Goal: Task Accomplishment & Management: Complete application form

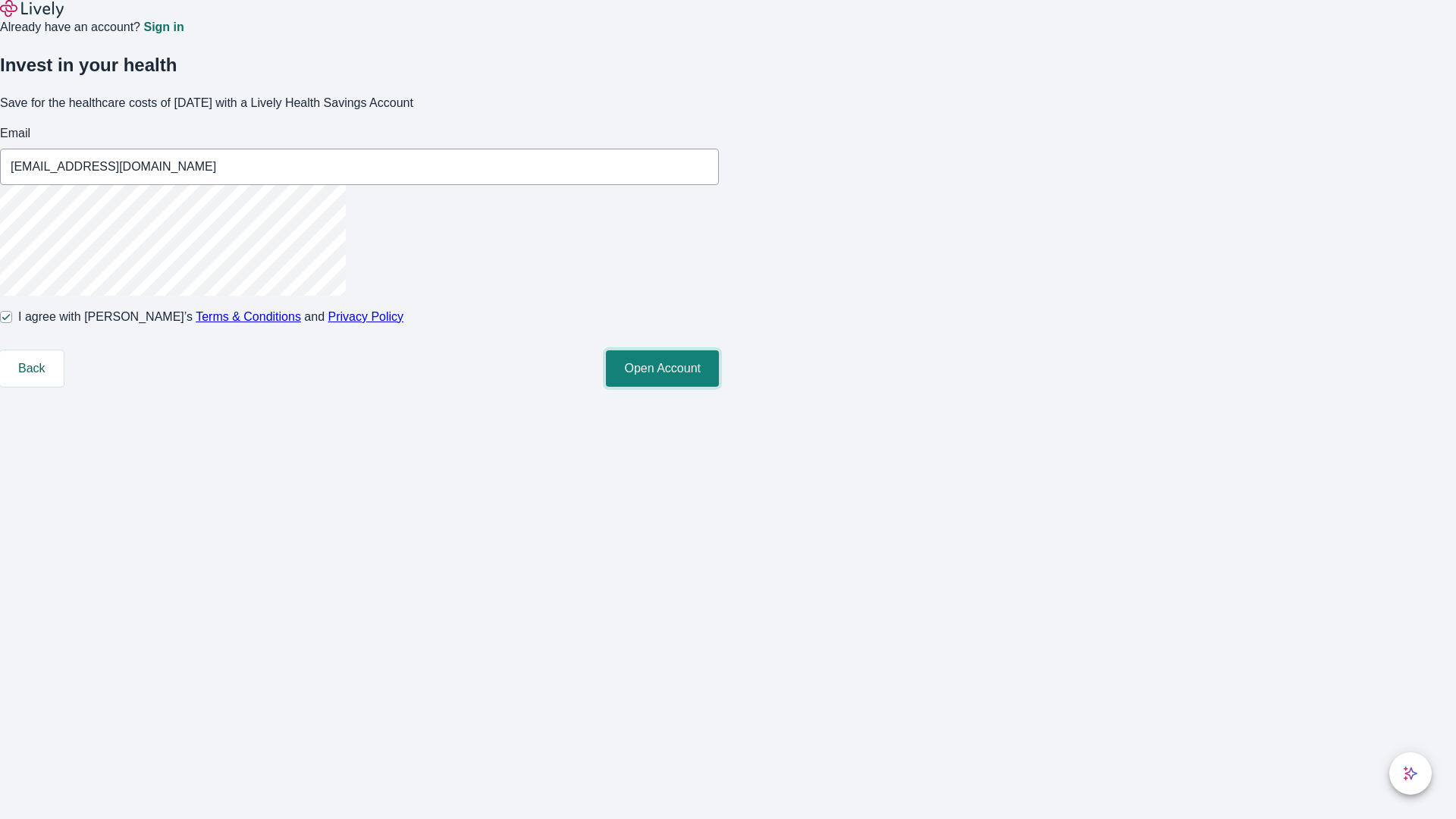
click at [719, 387] on button "Open Account" at bounding box center [662, 368] width 113 height 37
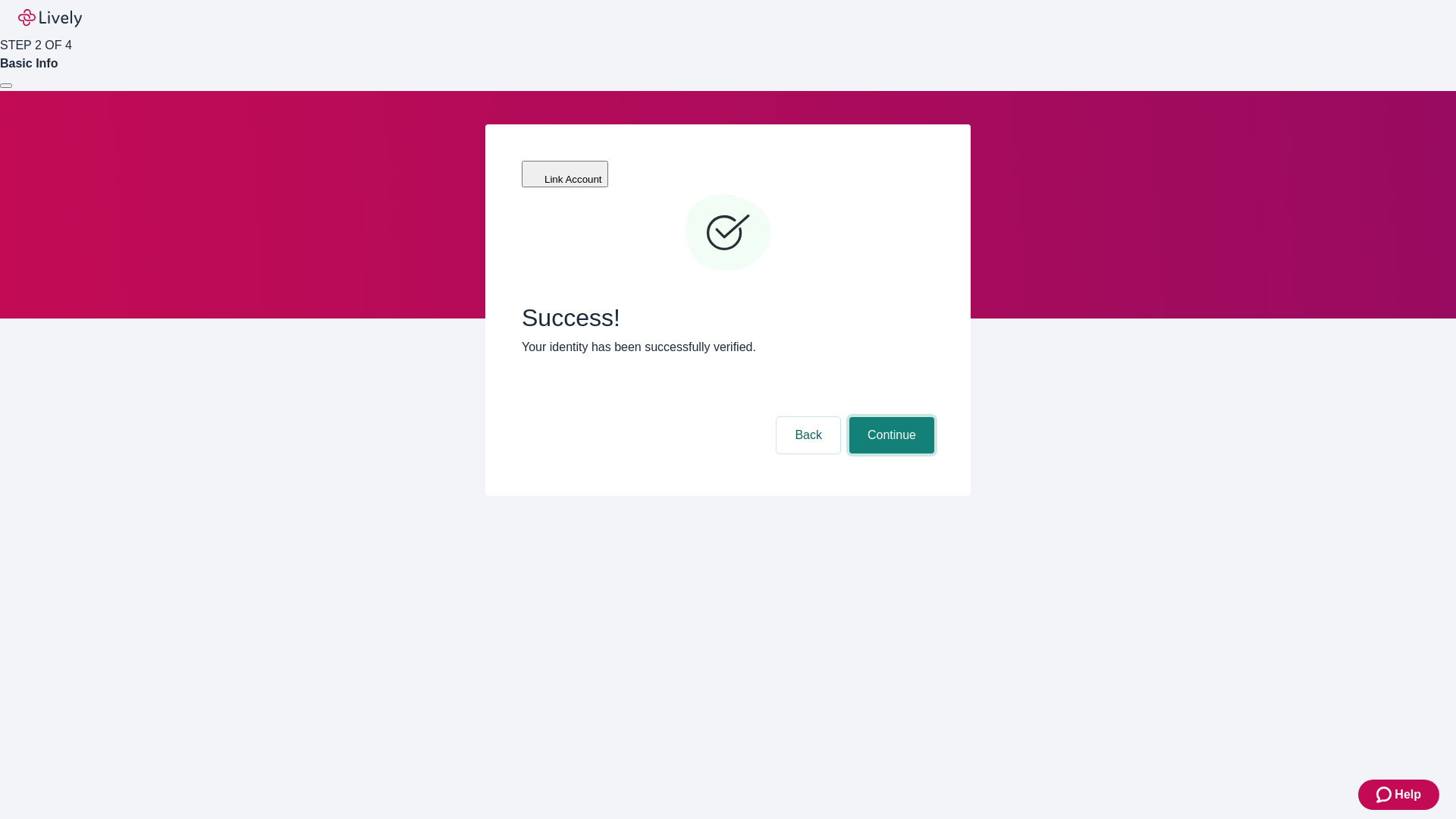
click at [889, 417] on button "Continue" at bounding box center [891, 435] width 85 height 37
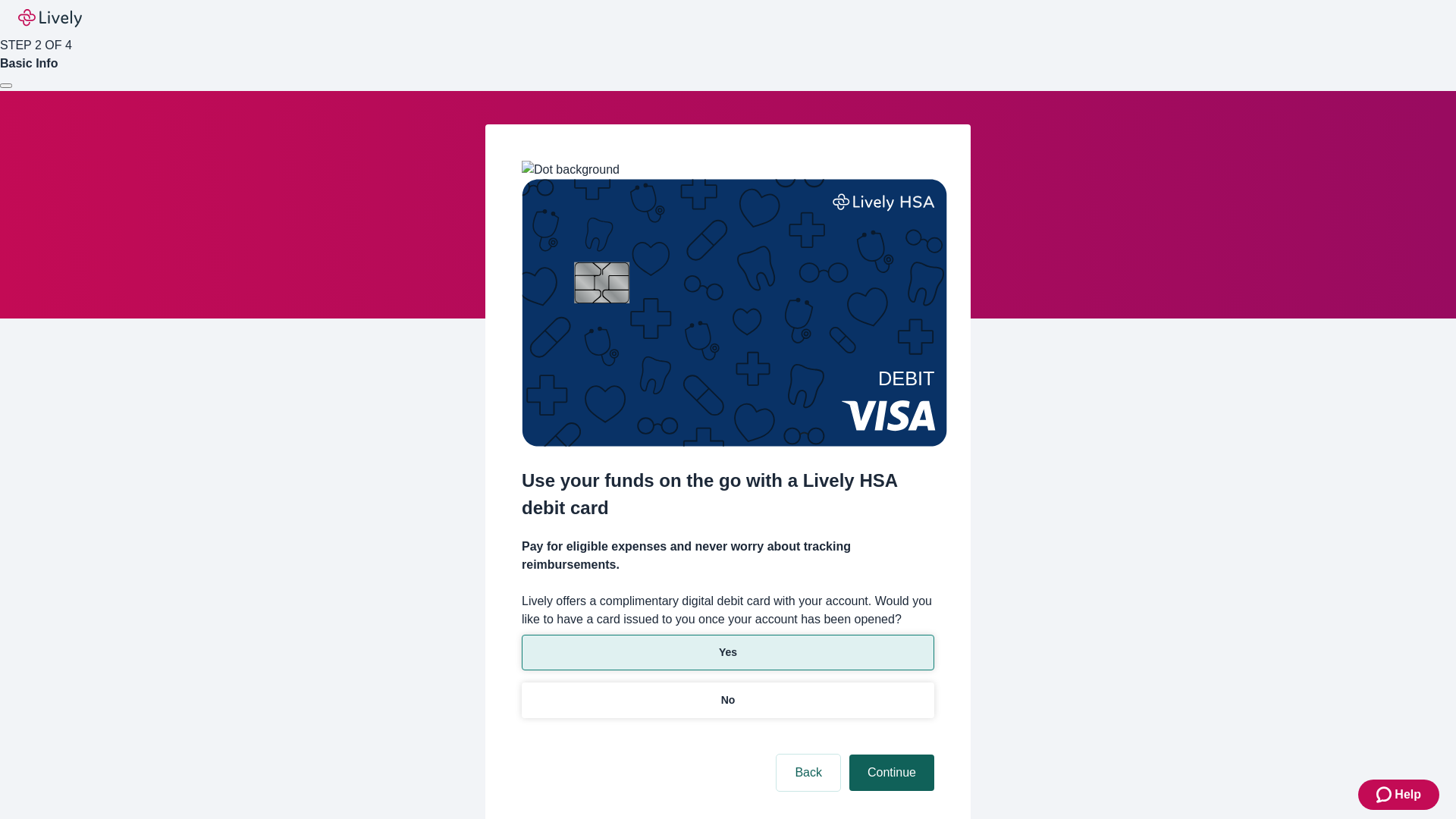
click at [727, 692] on p "No" at bounding box center [728, 700] width 14 height 16
click at [889, 755] on button "Continue" at bounding box center [891, 773] width 85 height 37
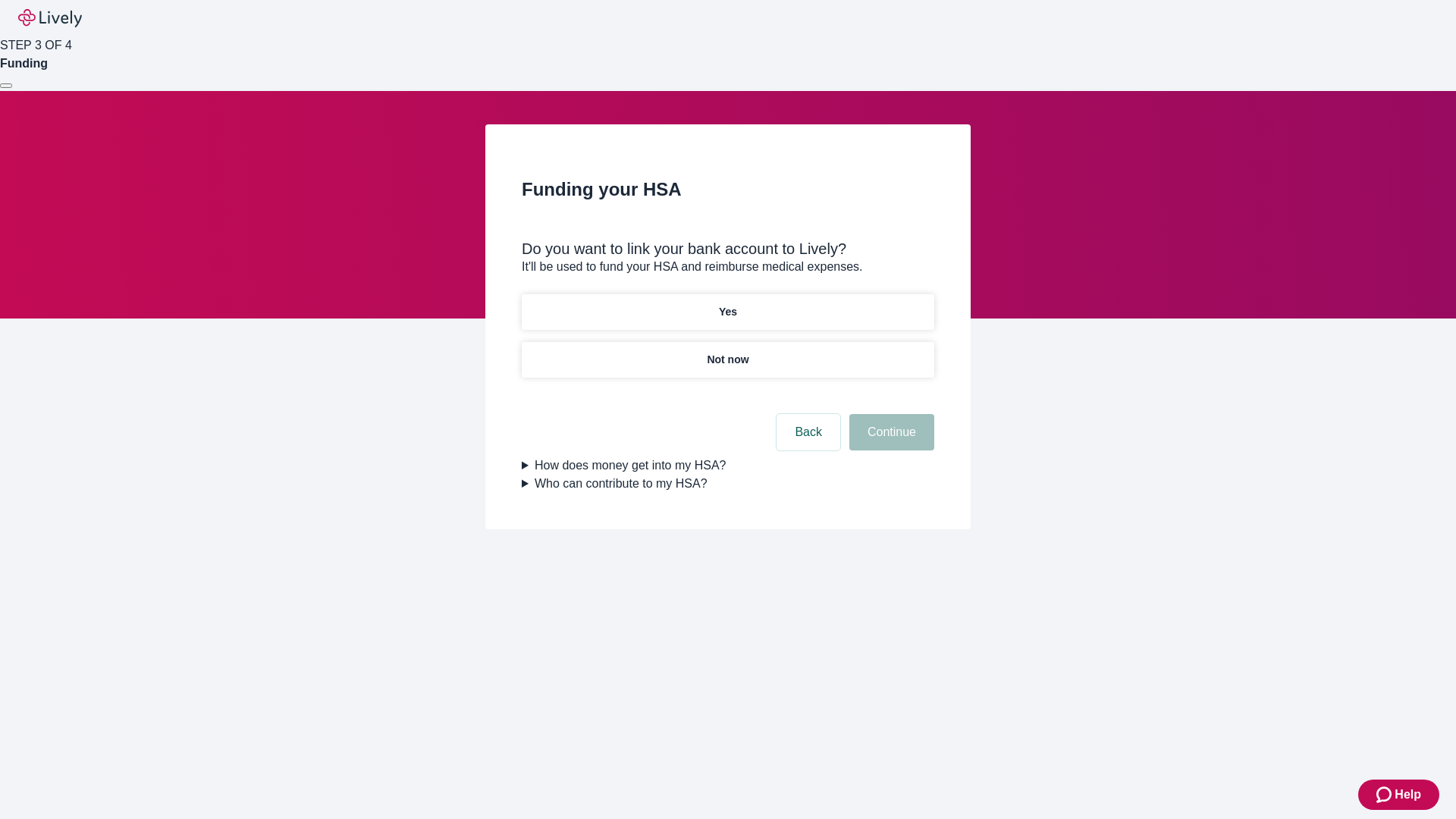
click at [727, 305] on p "Yes" at bounding box center [728, 313] width 18 height 16
click at [889, 414] on button "Continue" at bounding box center [891, 432] width 85 height 37
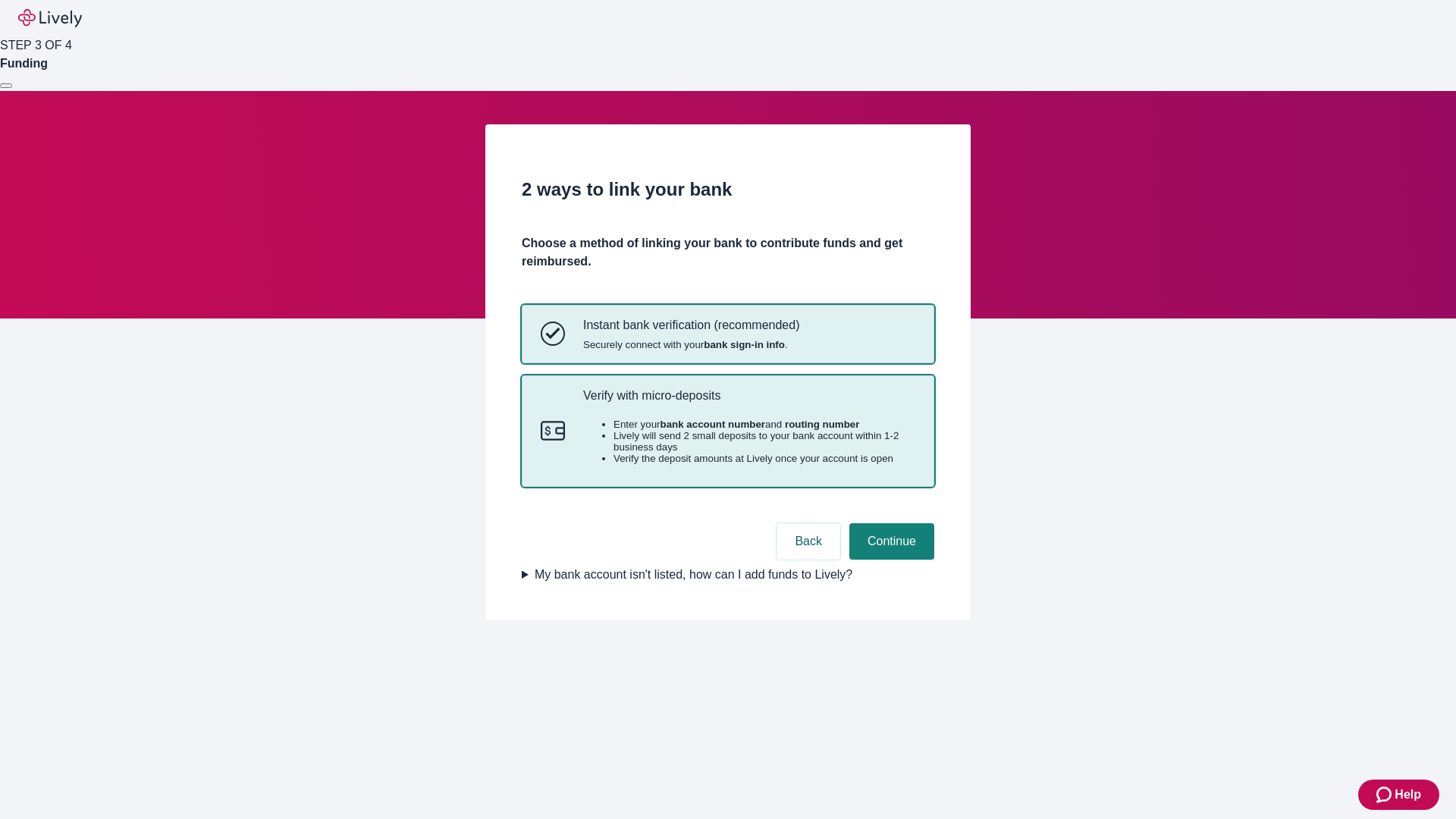
click at [748, 403] on p "Verify with micro-deposits" at bounding box center [749, 396] width 332 height 14
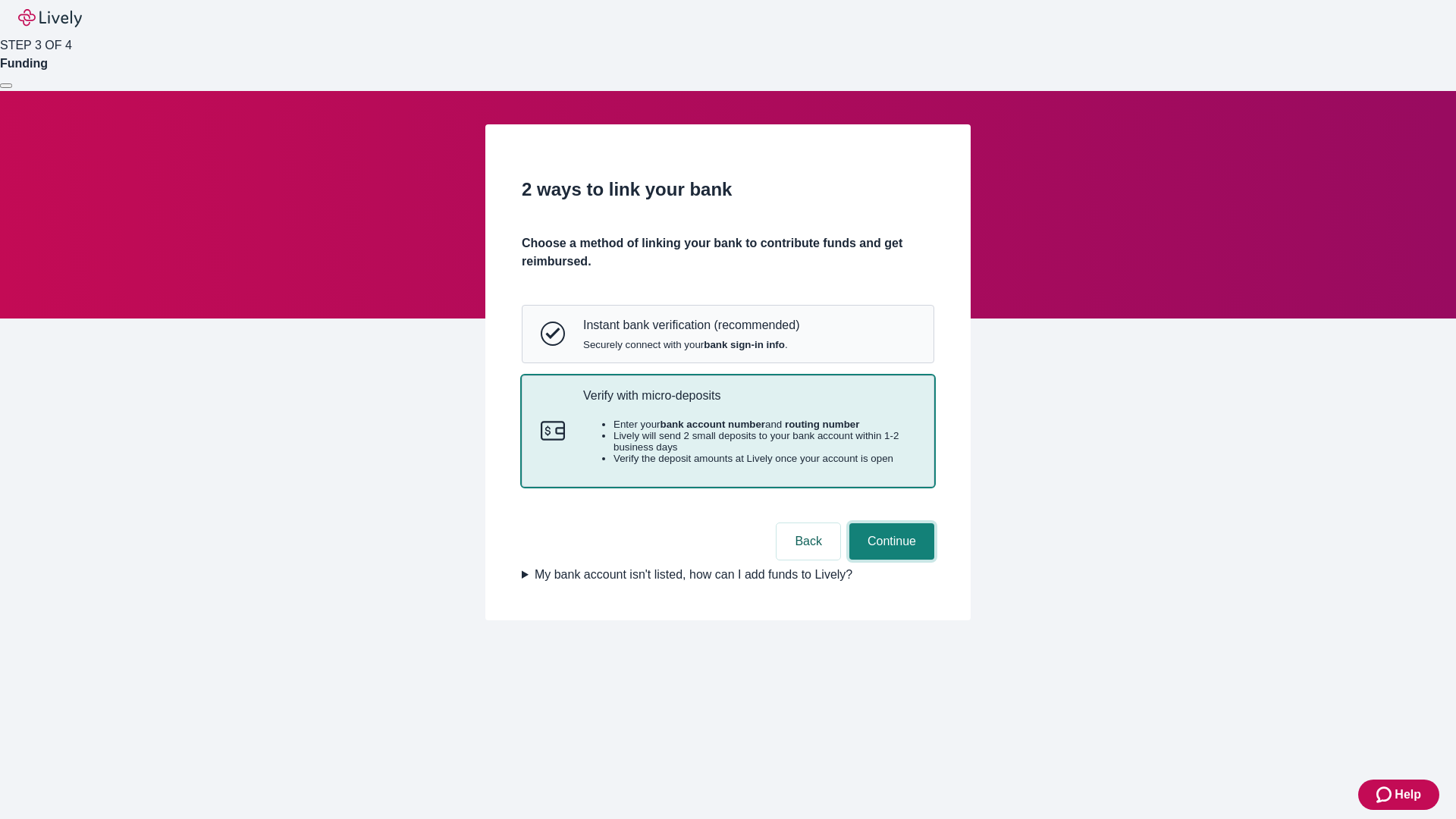
click at [889, 560] on button "Continue" at bounding box center [891, 541] width 85 height 37
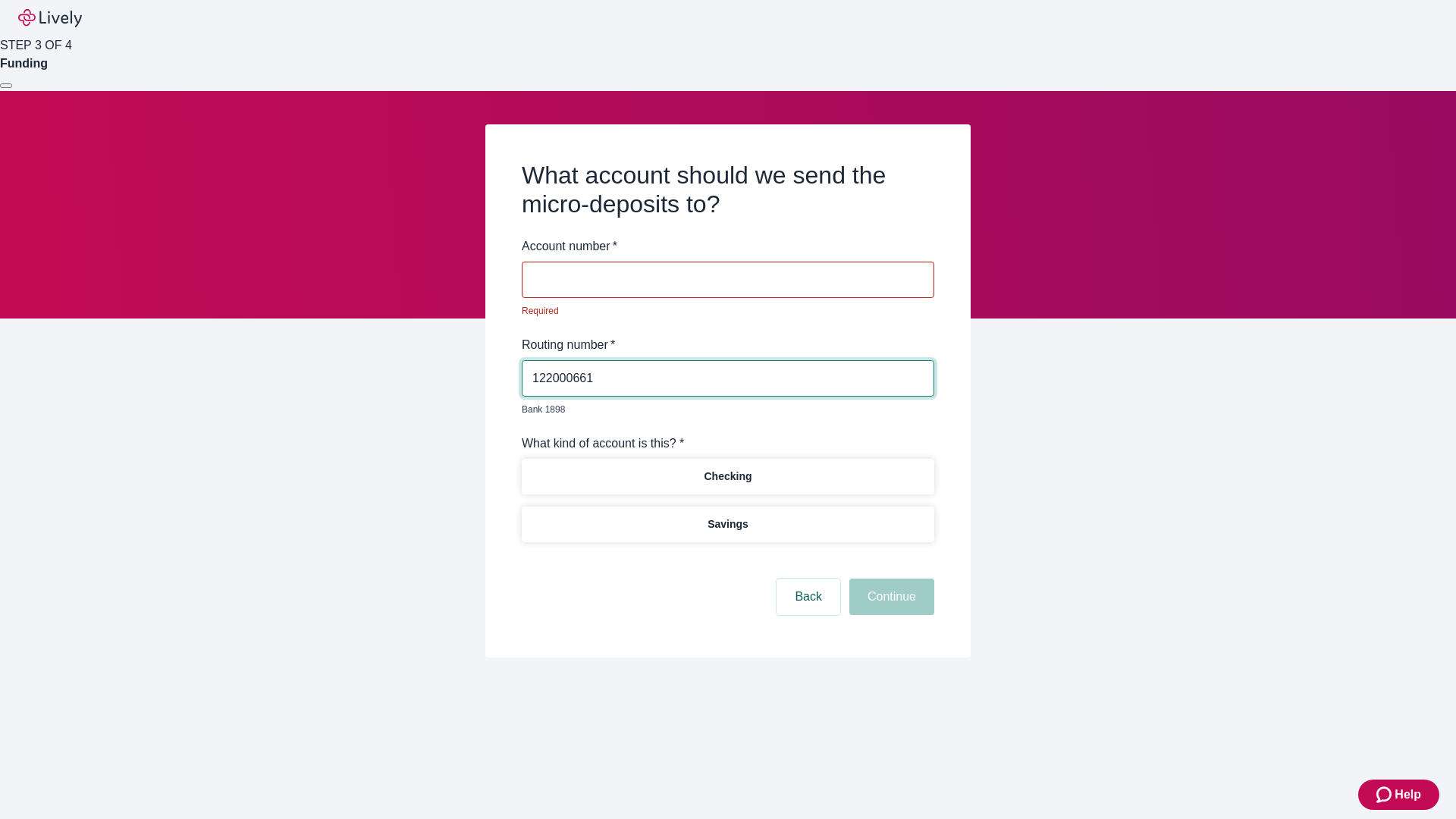
type input "122000661"
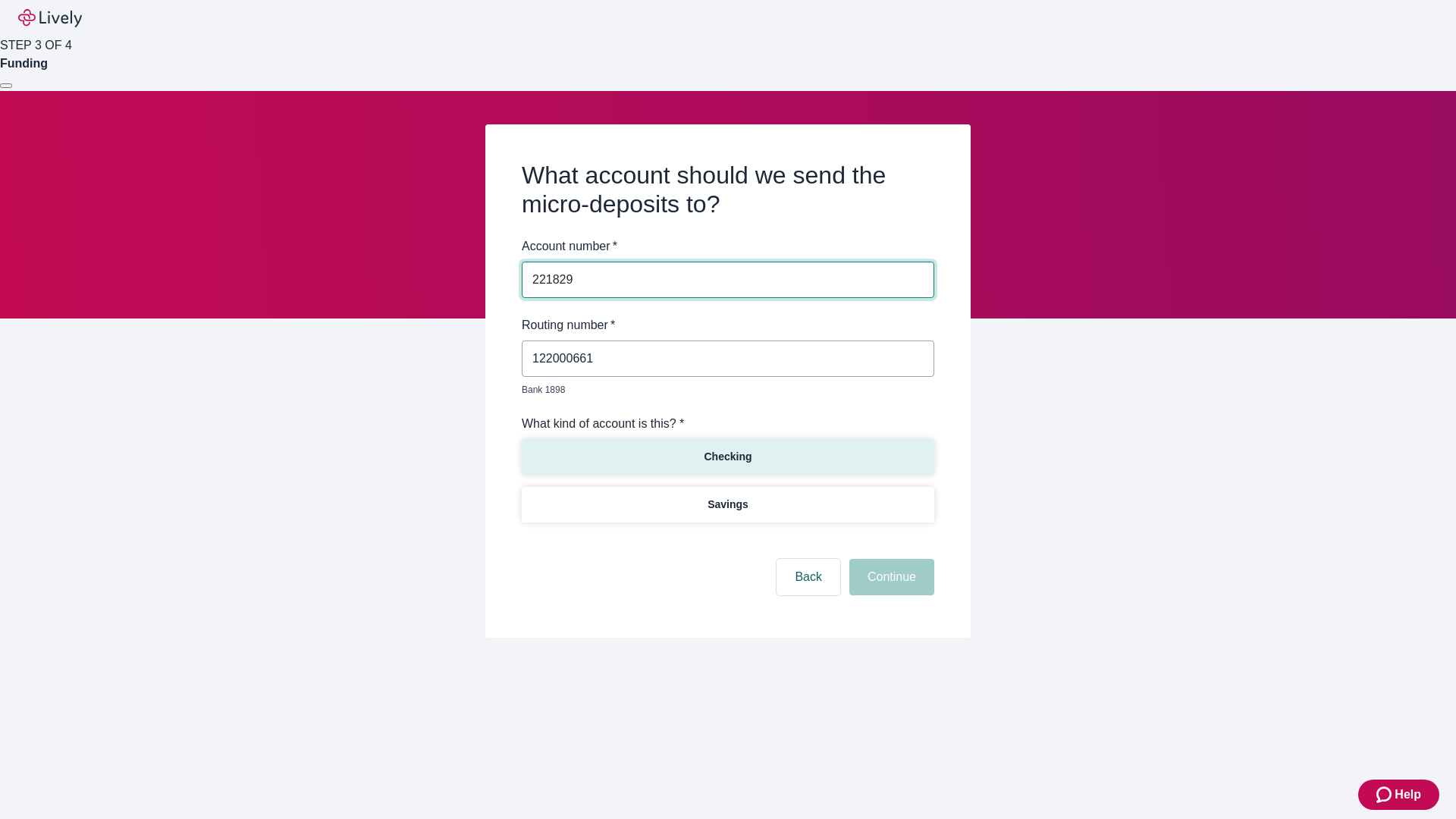
type input "221829"
click at [727, 449] on p "Checking" at bounding box center [728, 457] width 48 height 16
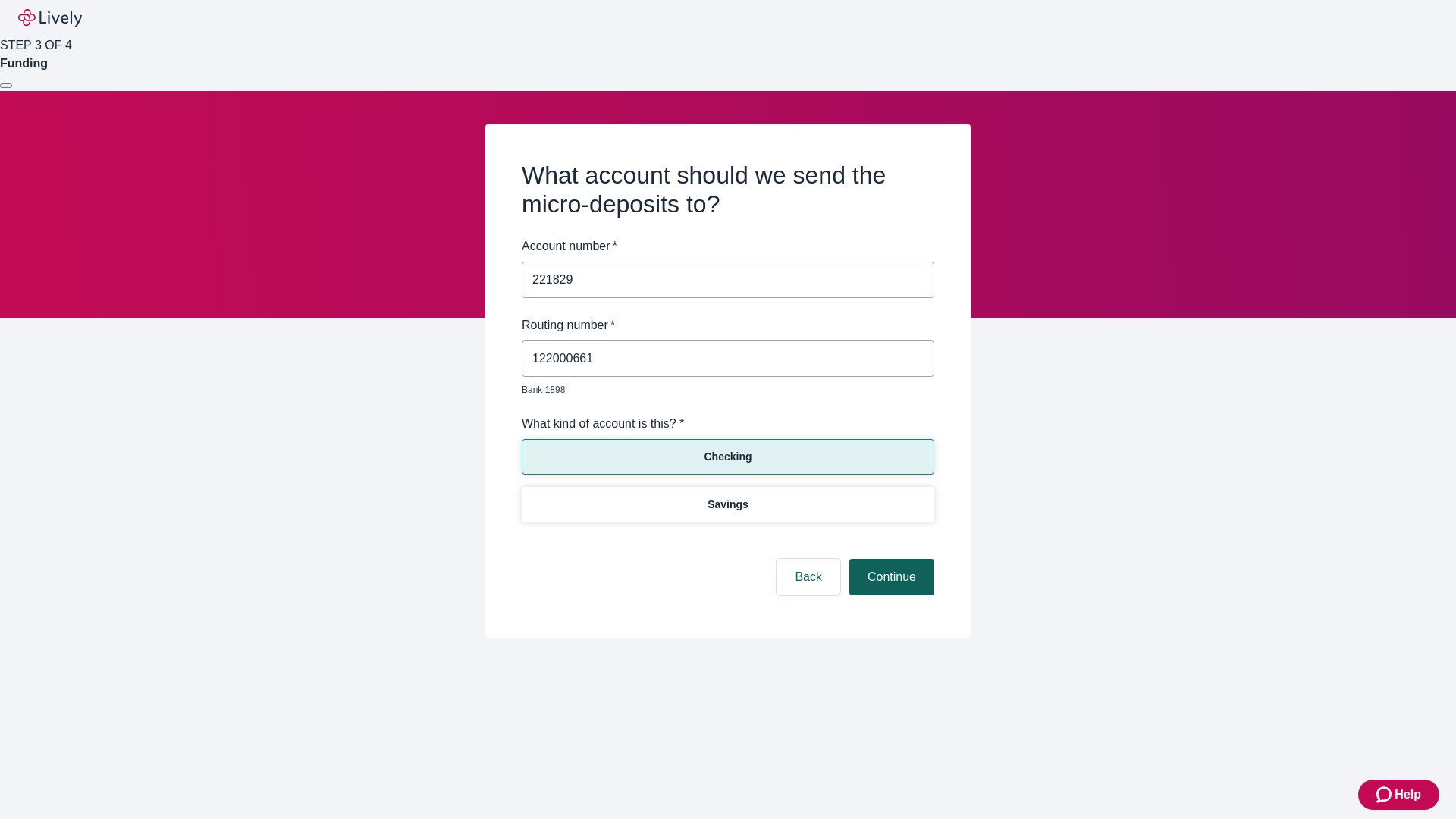
click at [889, 560] on button "Continue" at bounding box center [891, 577] width 85 height 37
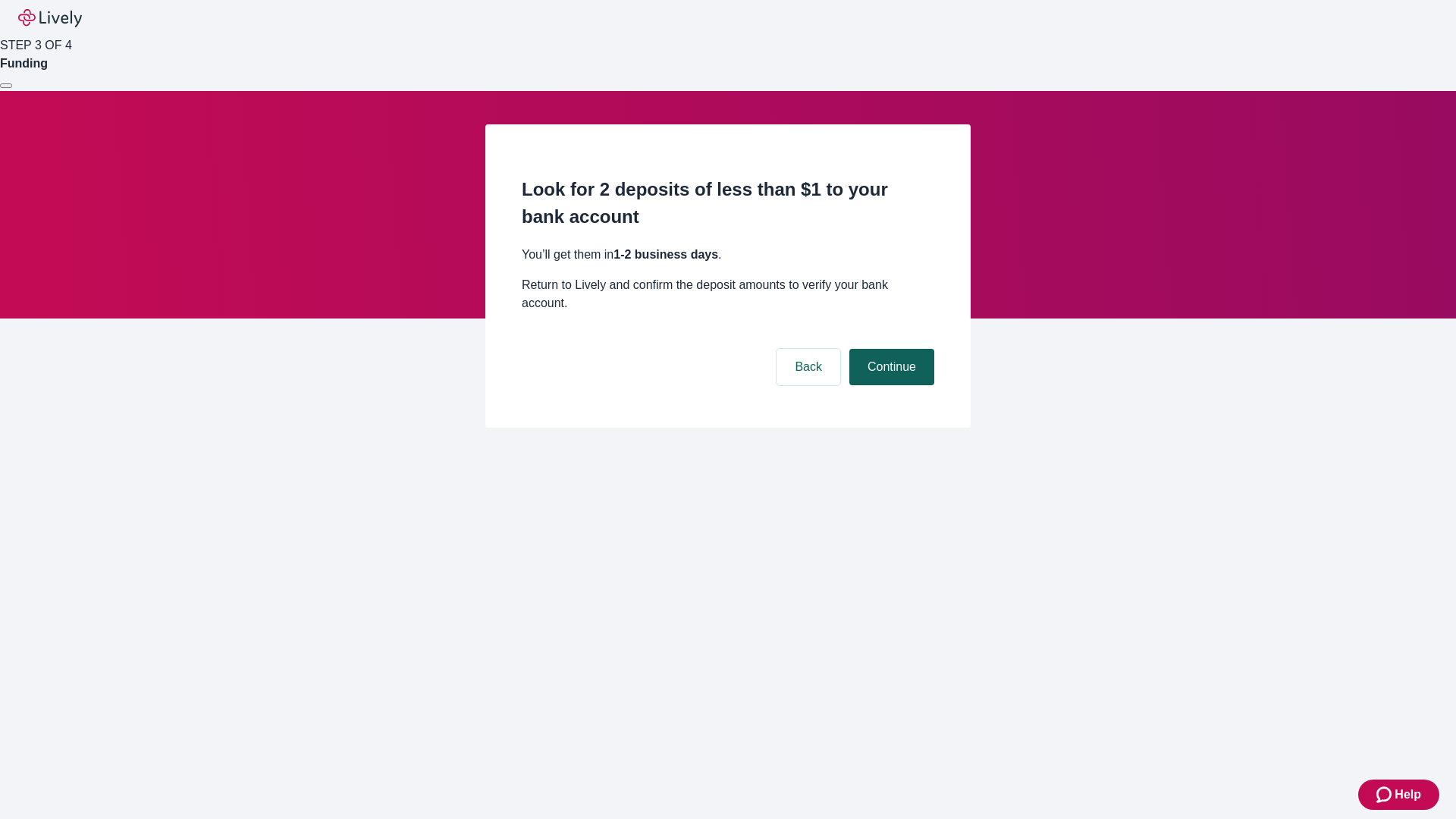
click at [889, 349] on button "Continue" at bounding box center [891, 367] width 85 height 37
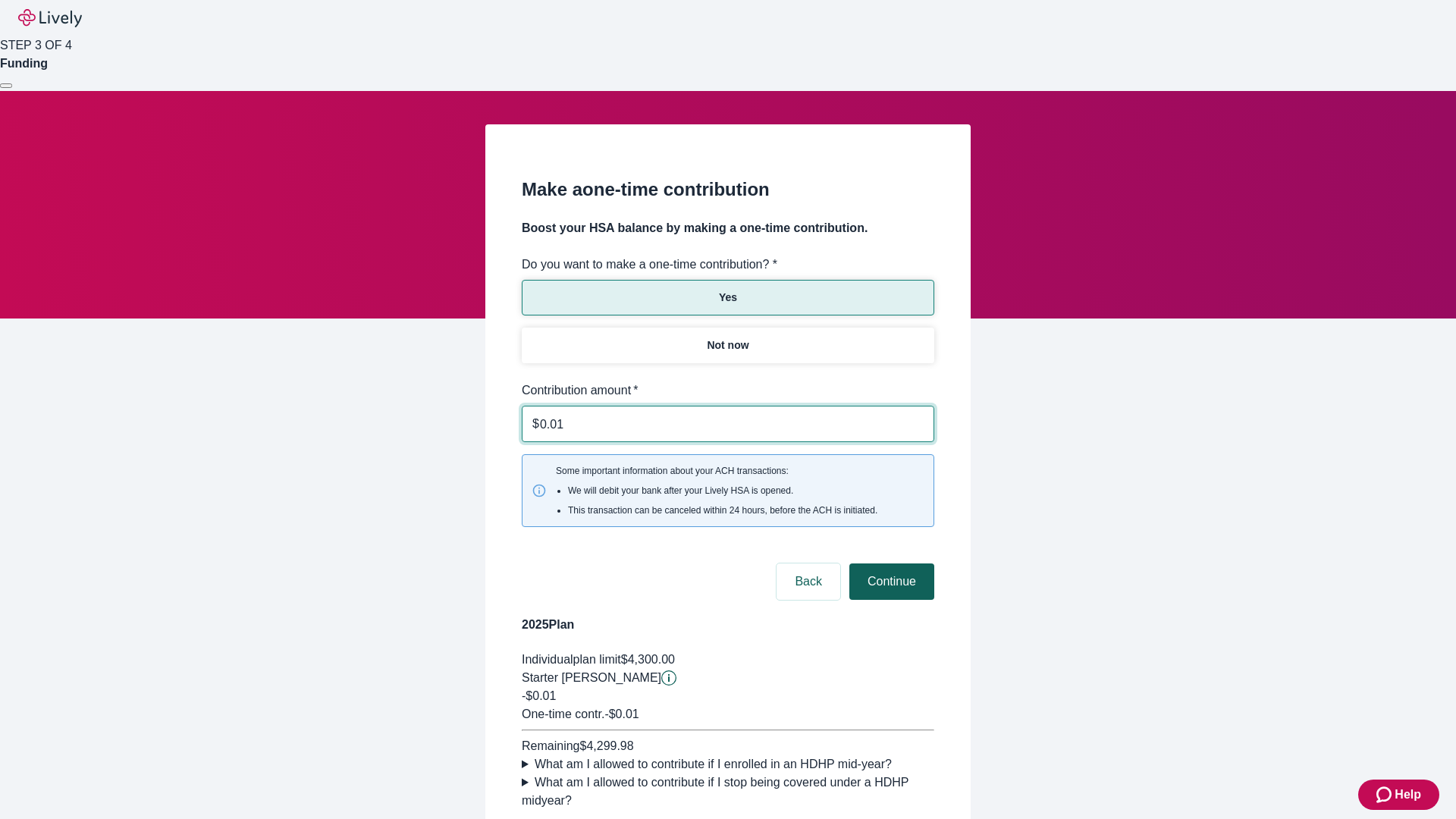
type input "0.01"
click at [889, 564] on button "Continue" at bounding box center [891, 581] width 85 height 37
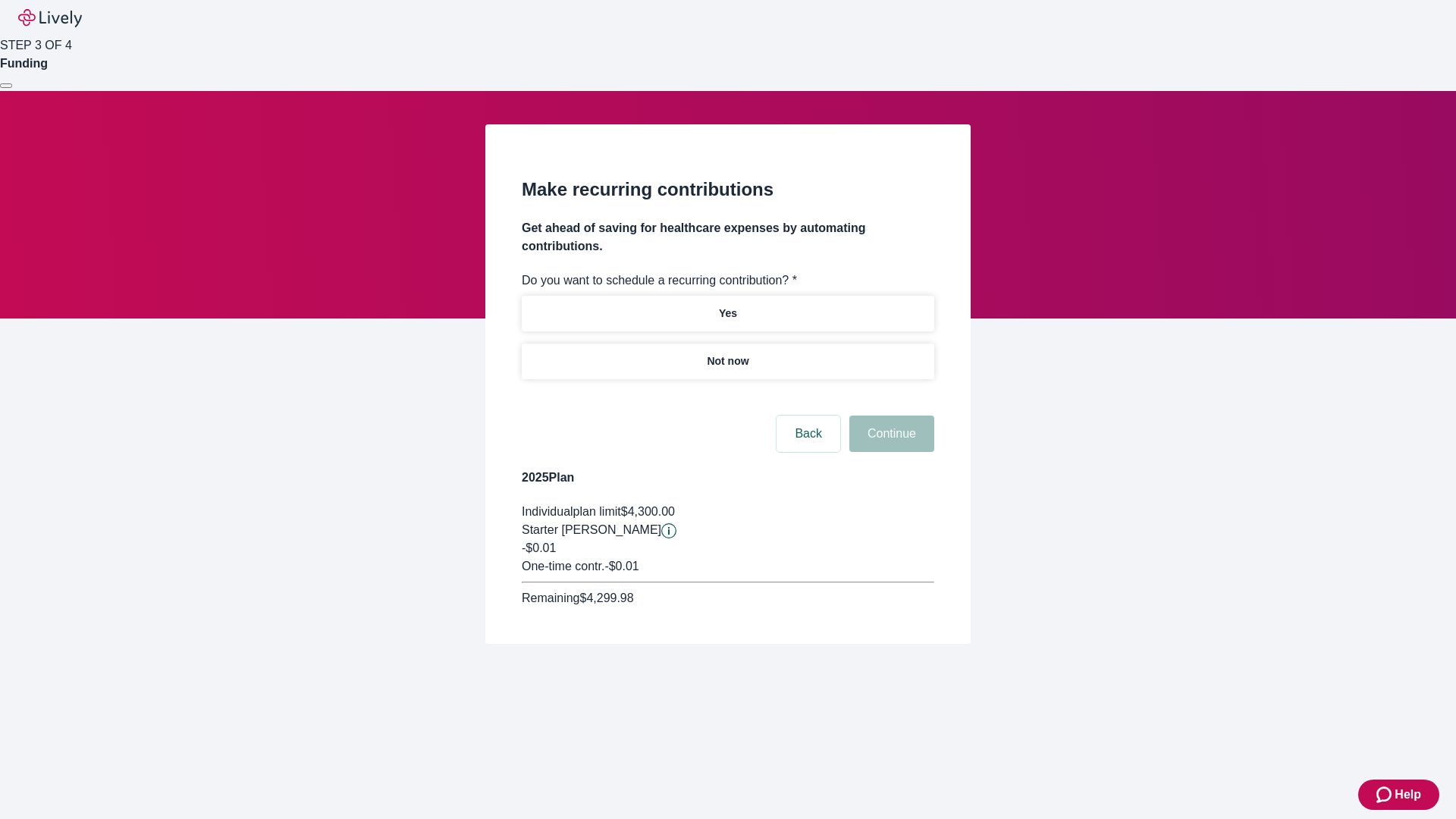
click at [727, 354] on p "Not now" at bounding box center [728, 362] width 42 height 16
click at [889, 415] on button "Continue" at bounding box center [891, 433] width 85 height 37
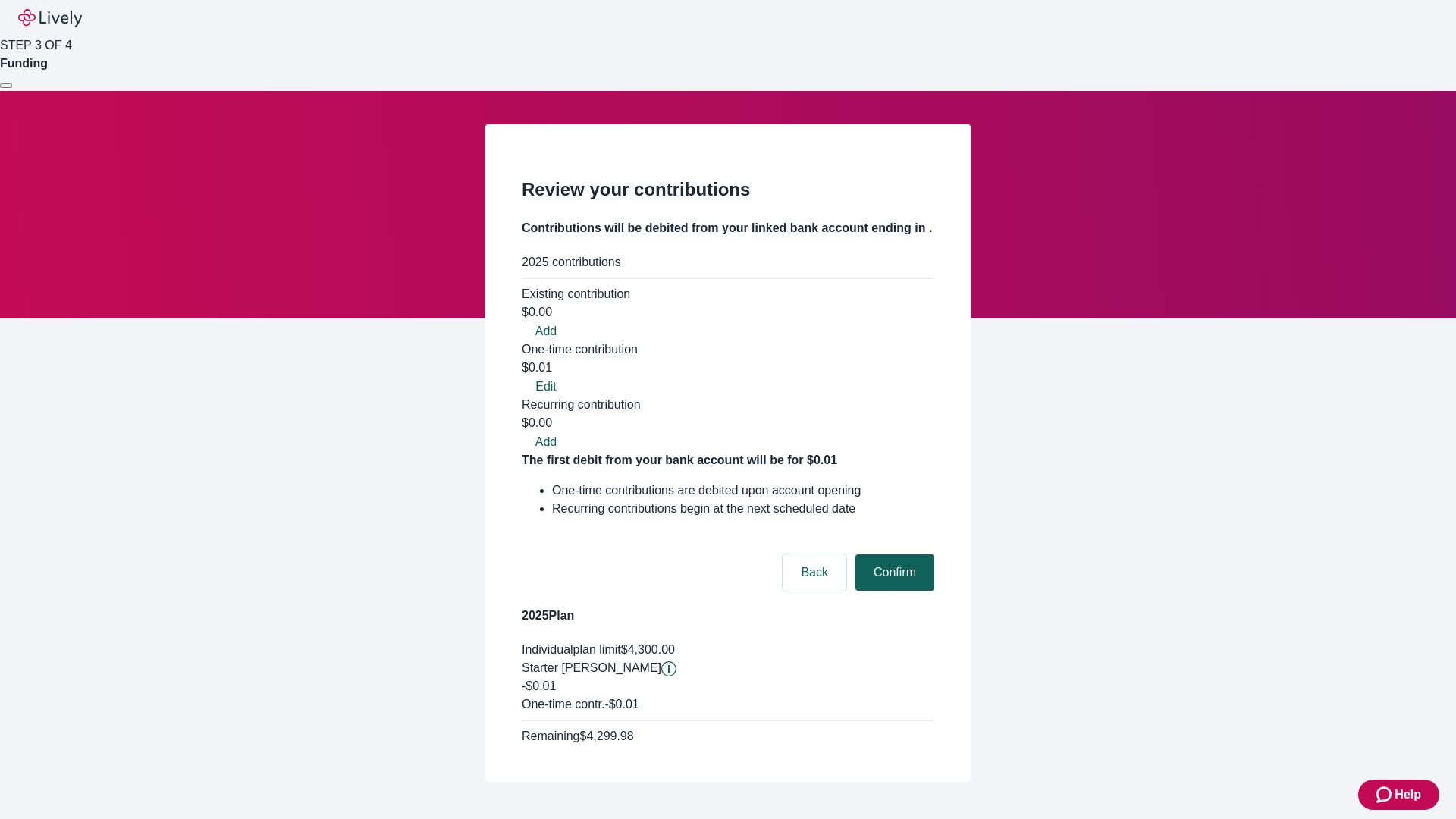
click at [893, 555] on button "Confirm" at bounding box center [894, 572] width 79 height 37
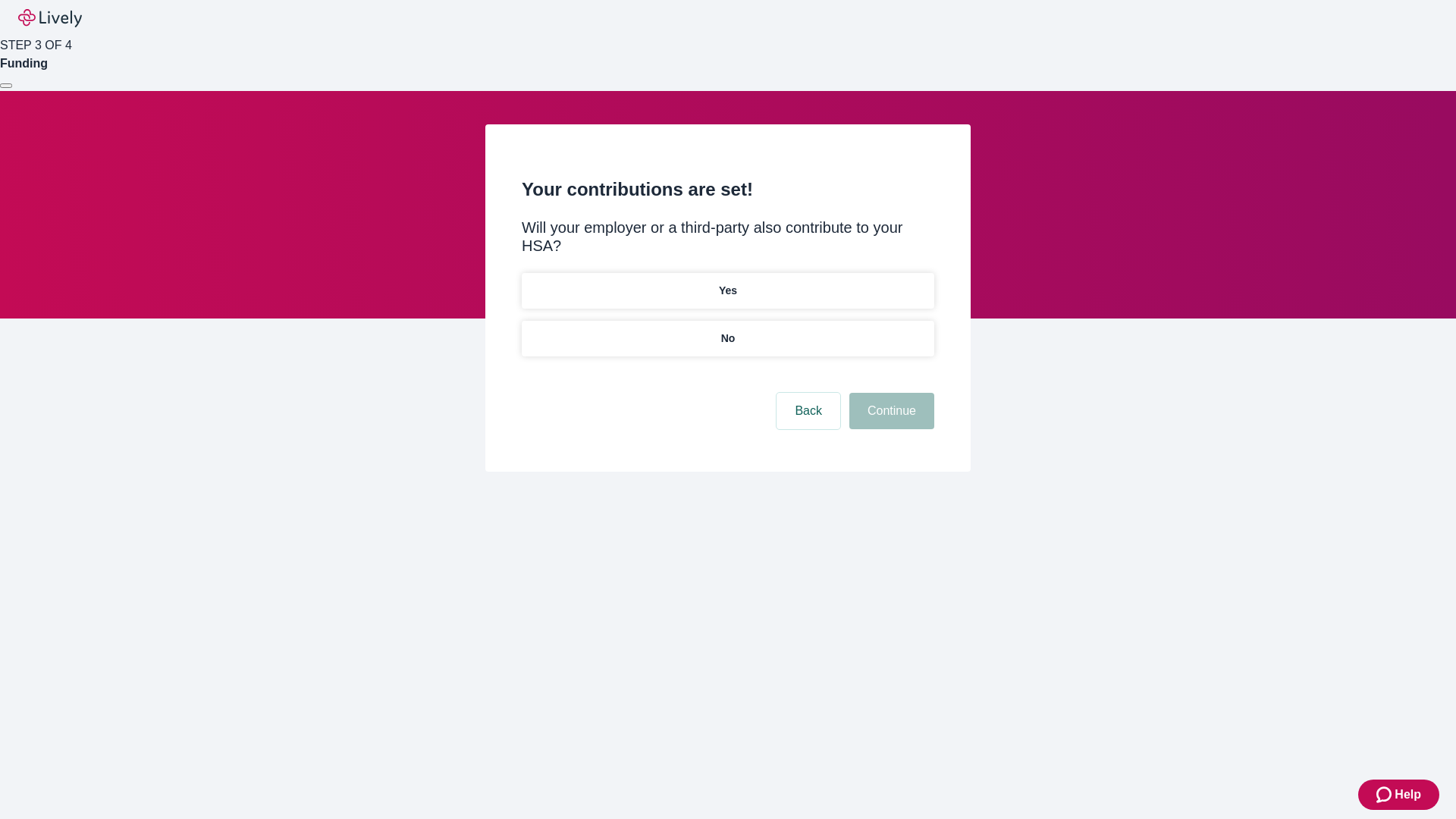
click at [727, 330] on p "No" at bounding box center [728, 338] width 14 height 16
click at [889, 393] on button "Continue" at bounding box center [891, 411] width 85 height 37
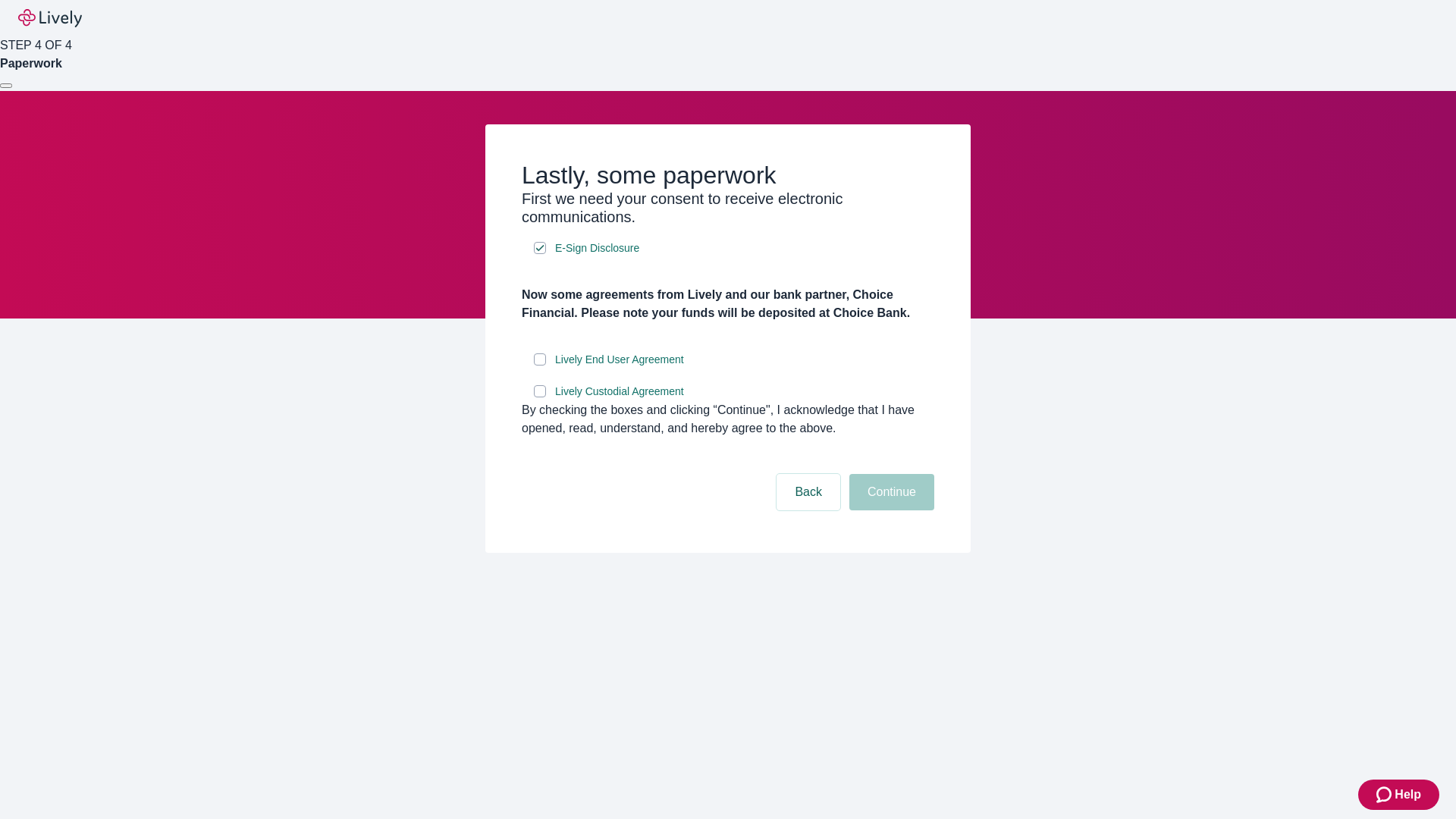
click at [540, 365] on input "Lively End User Agreement" at bounding box center [540, 360] width 12 height 13
checkbox input "true"
click at [540, 397] on input "Lively Custodial Agreement" at bounding box center [540, 391] width 12 height 13
checkbox input "true"
click at [889, 511] on button "Continue" at bounding box center [891, 492] width 85 height 37
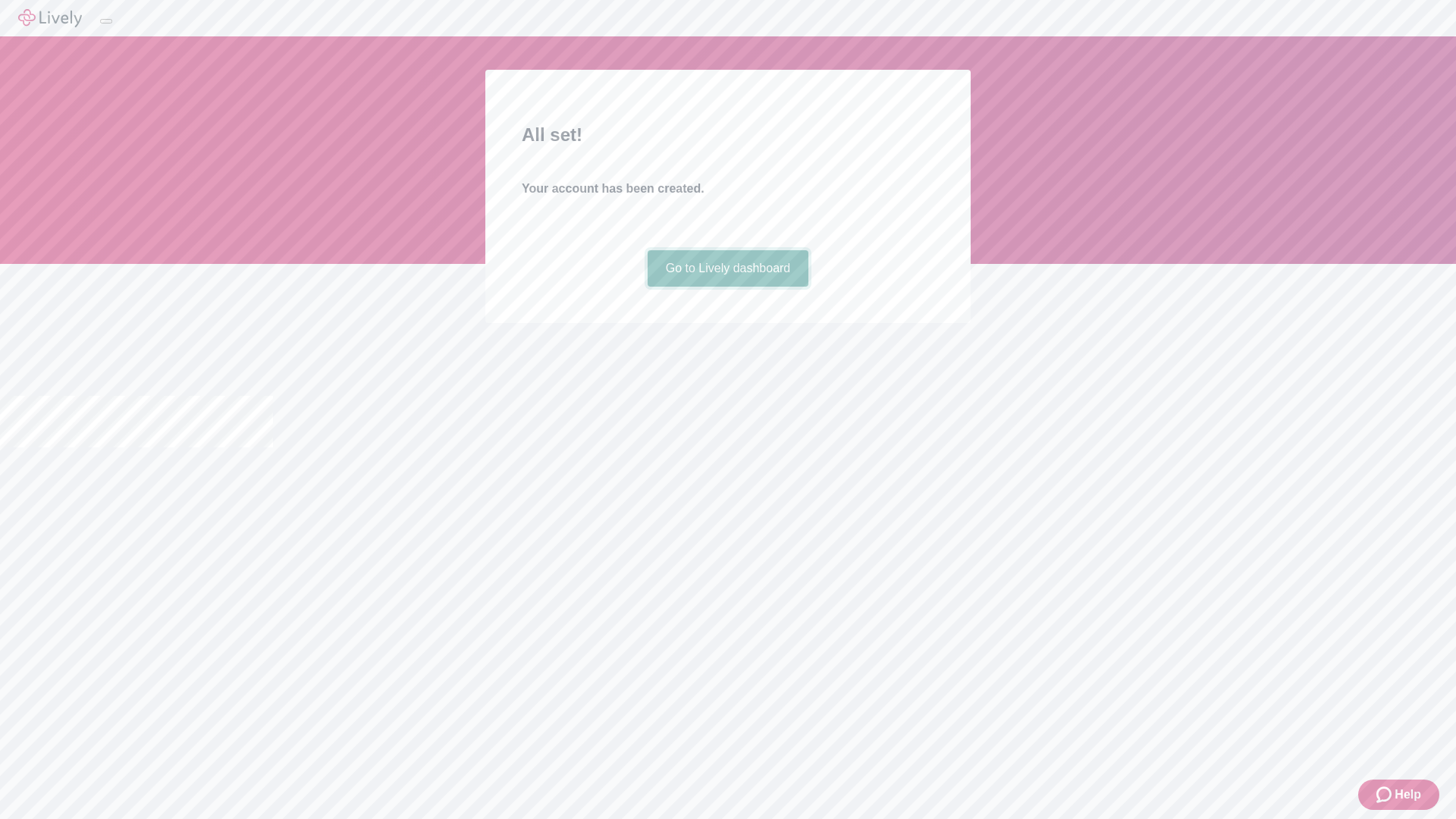
click at [727, 287] on link "Go to Lively dashboard" at bounding box center [728, 268] width 162 height 37
